Goal: Transaction & Acquisition: Purchase product/service

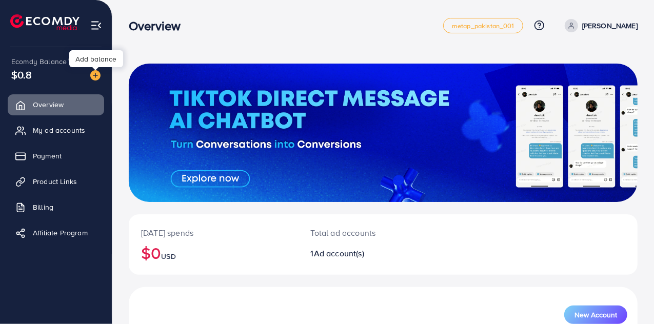
click at [96, 76] on img at bounding box center [95, 75] width 10 height 10
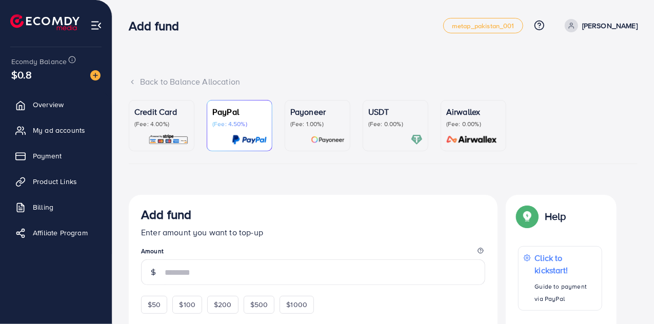
click at [402, 139] on div at bounding box center [395, 140] width 54 height 12
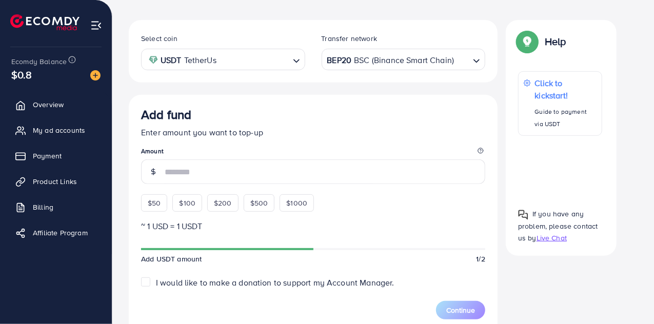
scroll to position [179, 0]
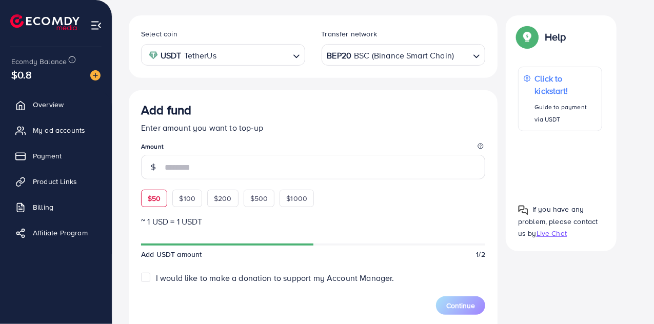
click at [156, 201] on span "$50" at bounding box center [154, 198] width 13 height 10
type input "**"
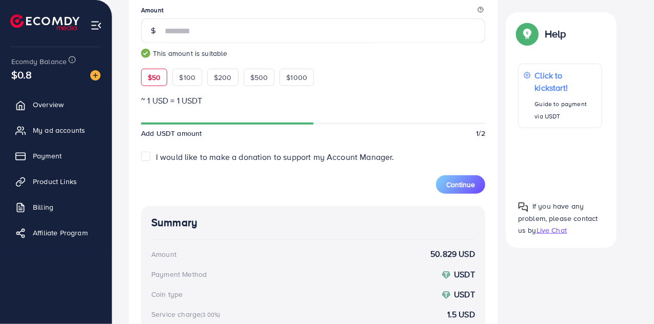
scroll to position [315, 0]
click at [463, 185] on span "Continue" at bounding box center [460, 186] width 29 height 10
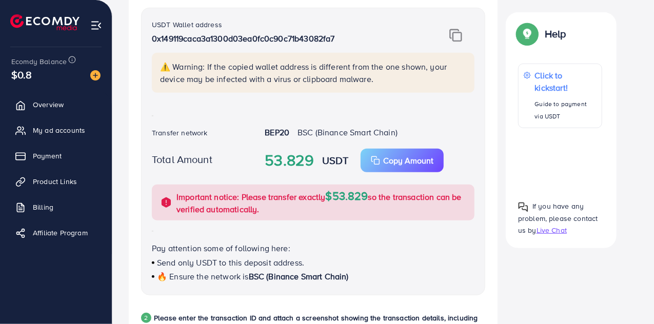
scroll to position [245, 0]
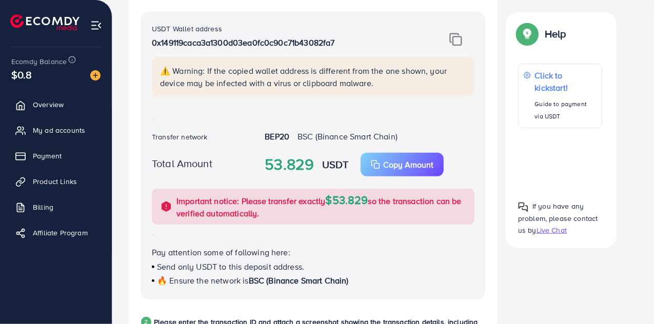
click at [459, 41] on img at bounding box center [455, 39] width 13 height 13
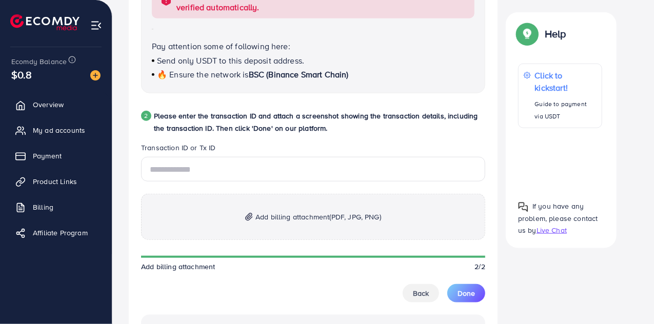
scroll to position [515, 0]
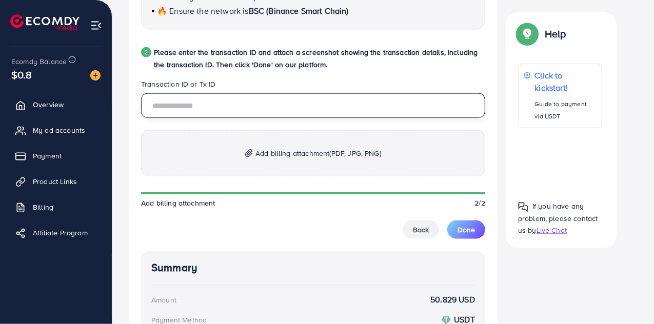
click at [254, 107] on input "text" at bounding box center [313, 105] width 344 height 25
paste input "**********"
type input "**********"
click at [275, 153] on span "Add billing attachment (PDF, JPG, PNG)" at bounding box center [318, 153] width 126 height 12
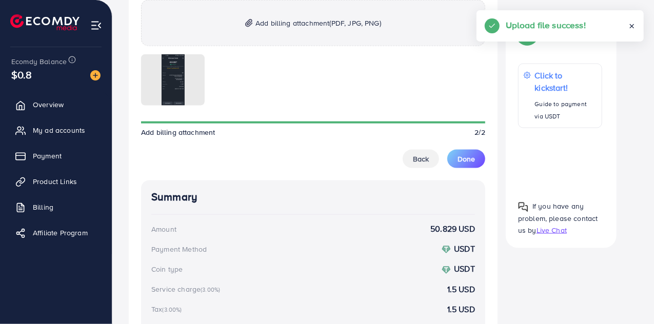
scroll to position [646, 0]
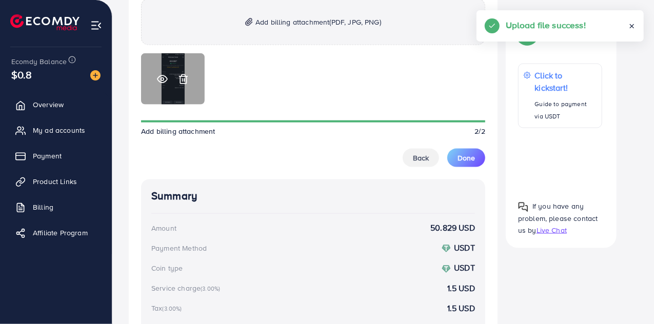
click at [156, 83] on div at bounding box center [173, 78] width 64 height 51
click at [165, 77] on icon at bounding box center [162, 79] width 11 height 11
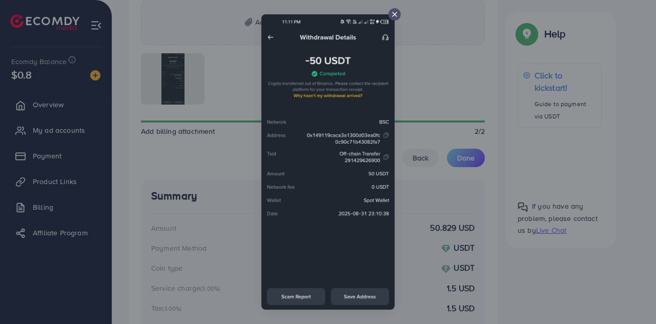
click at [394, 10] on icon at bounding box center [395, 14] width 8 height 8
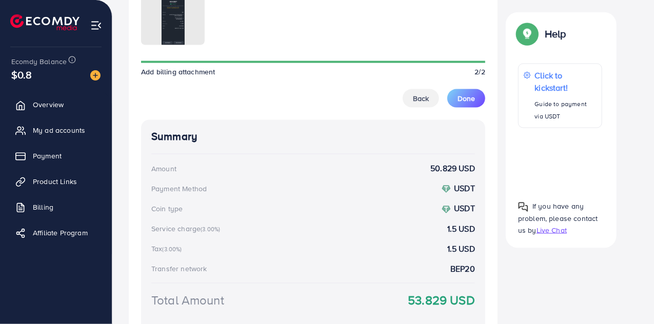
scroll to position [704, 0]
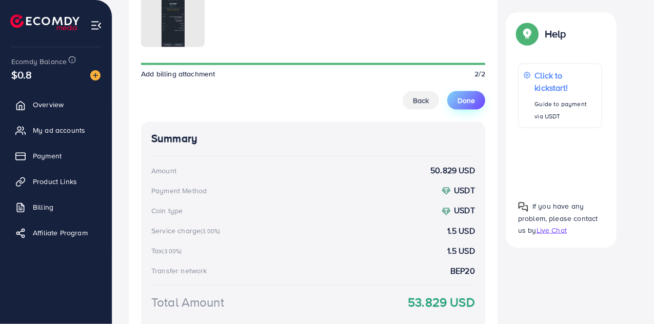
click at [470, 104] on span "Done" at bounding box center [465, 100] width 17 height 10
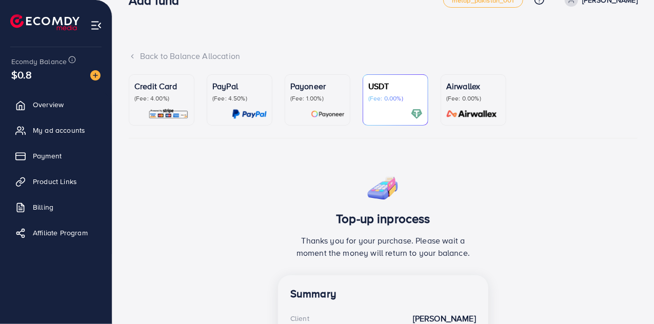
scroll to position [0, 0]
